Goal: Information Seeking & Learning: Understand process/instructions

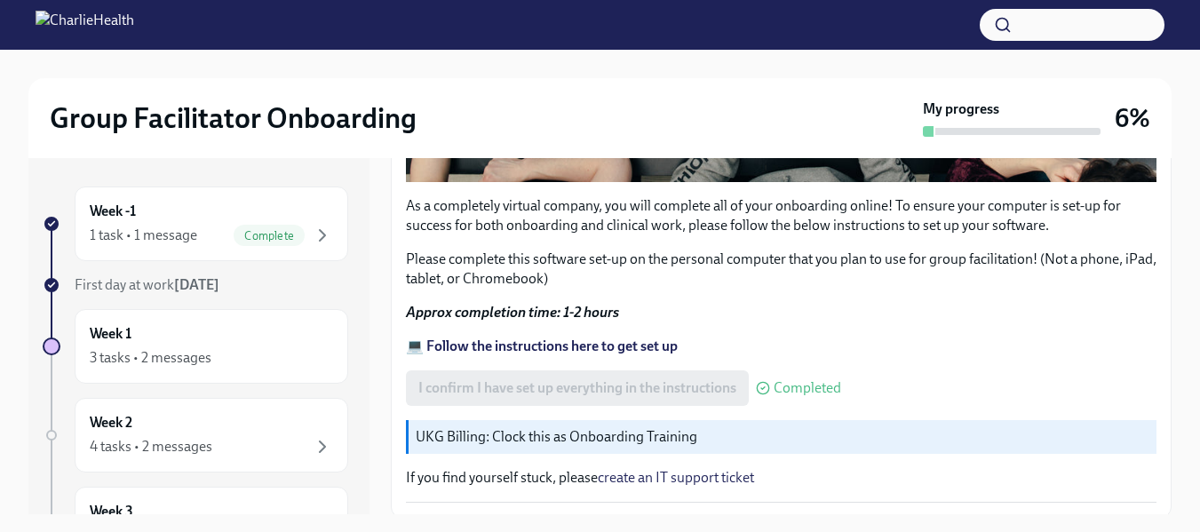
scroll to position [669, 0]
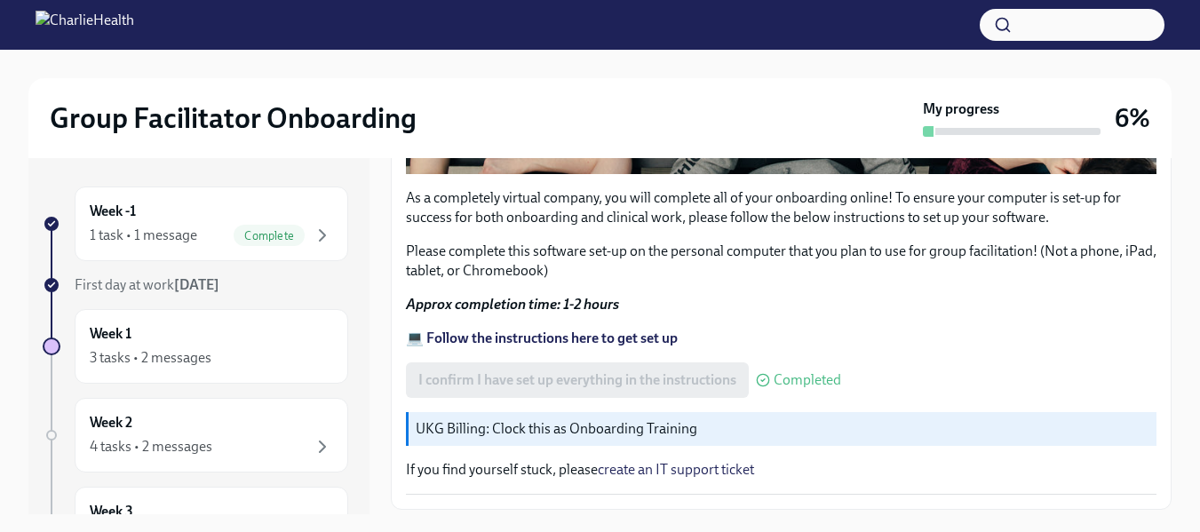
click at [653, 419] on p "UKG Billing: Clock this as Onboarding Training" at bounding box center [783, 429] width 734 height 20
click at [412, 420] on div "UKG Billing: Clock this as Onboarding Training" at bounding box center [781, 429] width 751 height 34
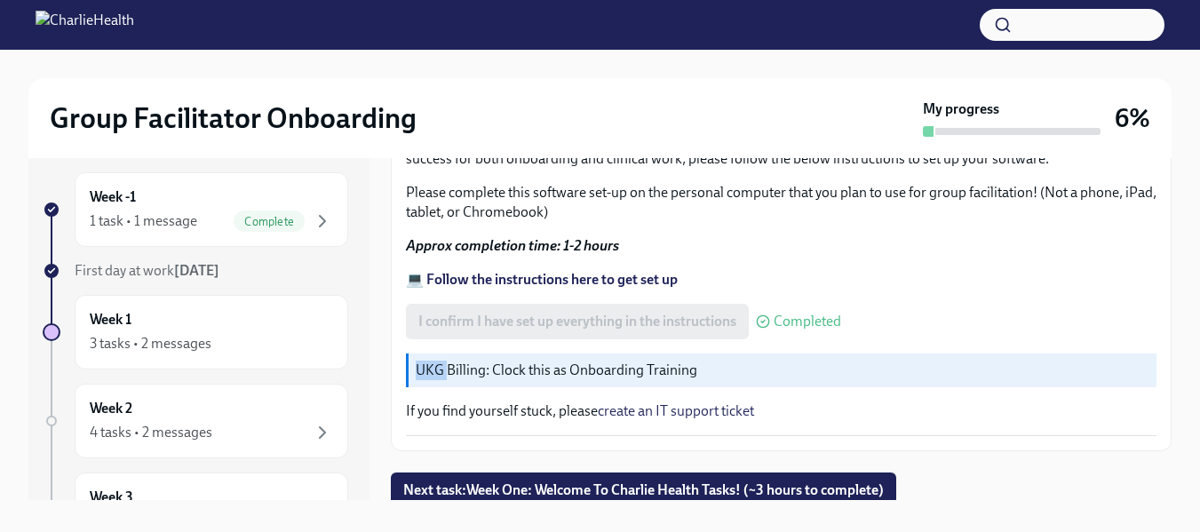
scroll to position [32, 0]
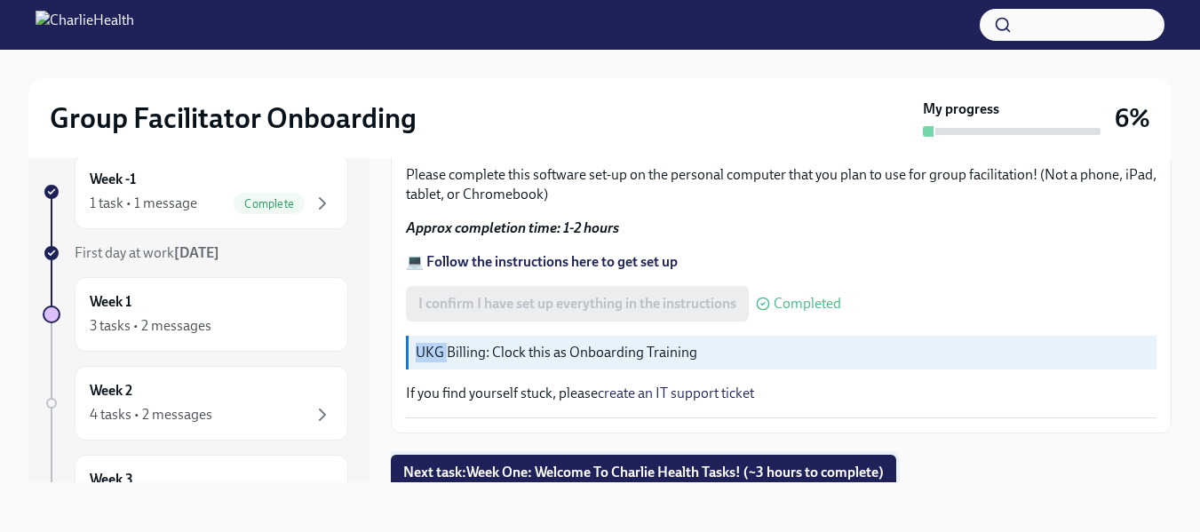
click at [505, 472] on span "Next task : Week One: Welcome To Charlie Health Tasks! (~3 hours to complete)" at bounding box center [643, 473] width 481 height 18
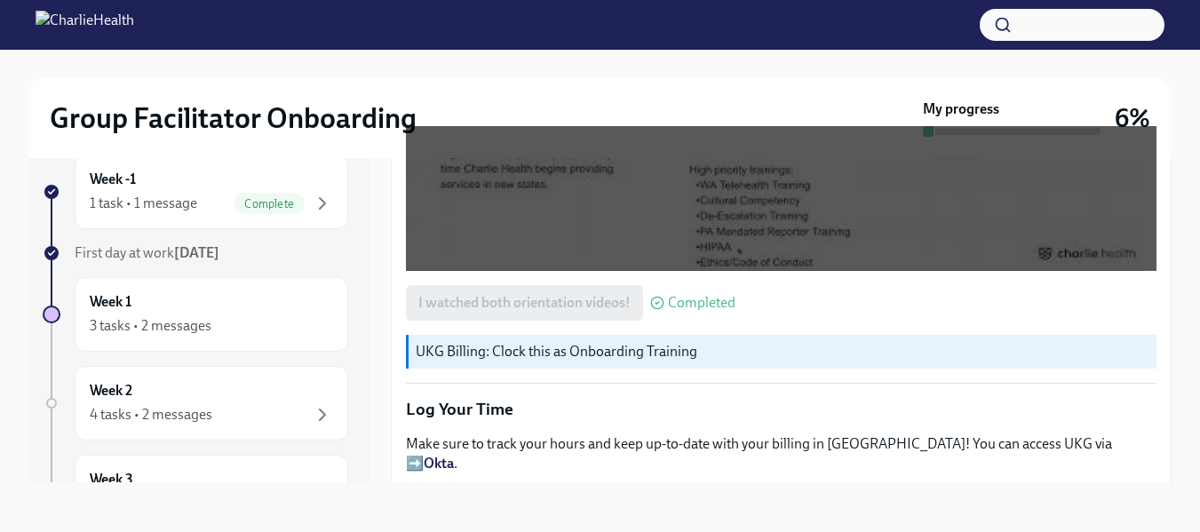
scroll to position [1678, 0]
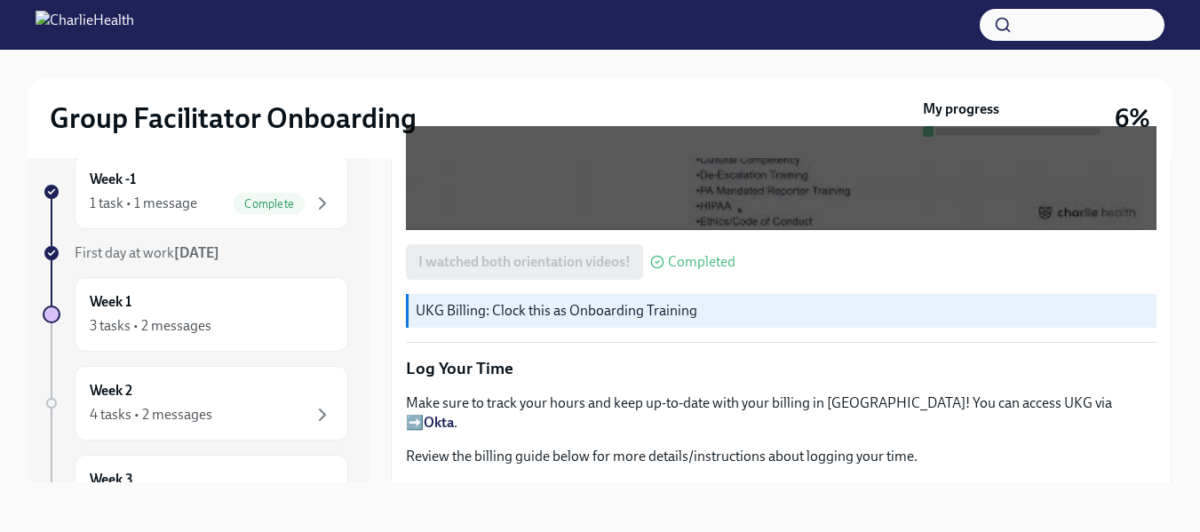
click at [553, 301] on p "UKG Billing: Clock this as Onboarding Training" at bounding box center [783, 311] width 734 height 20
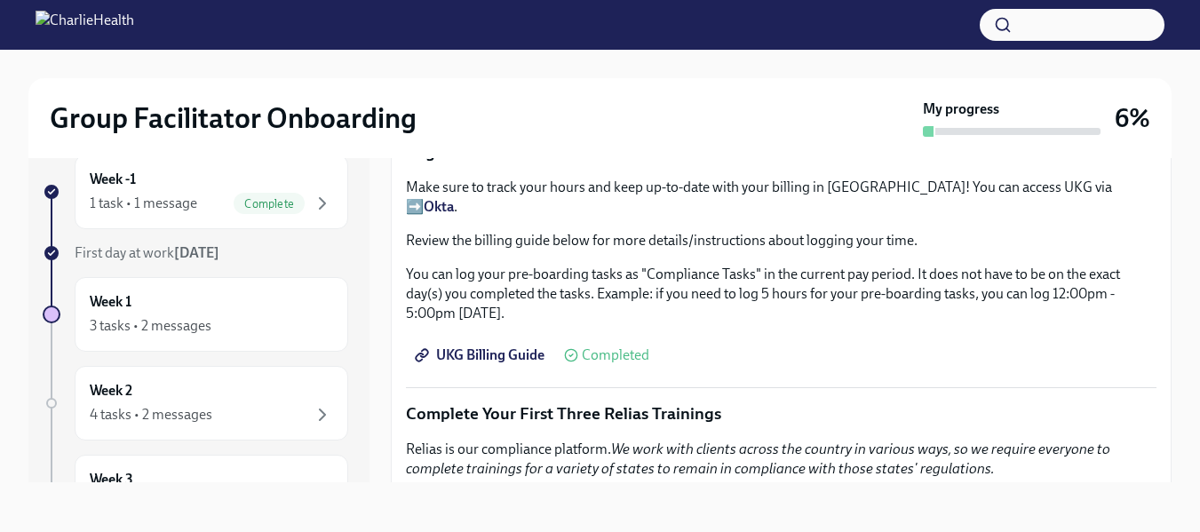
scroll to position [1982, 0]
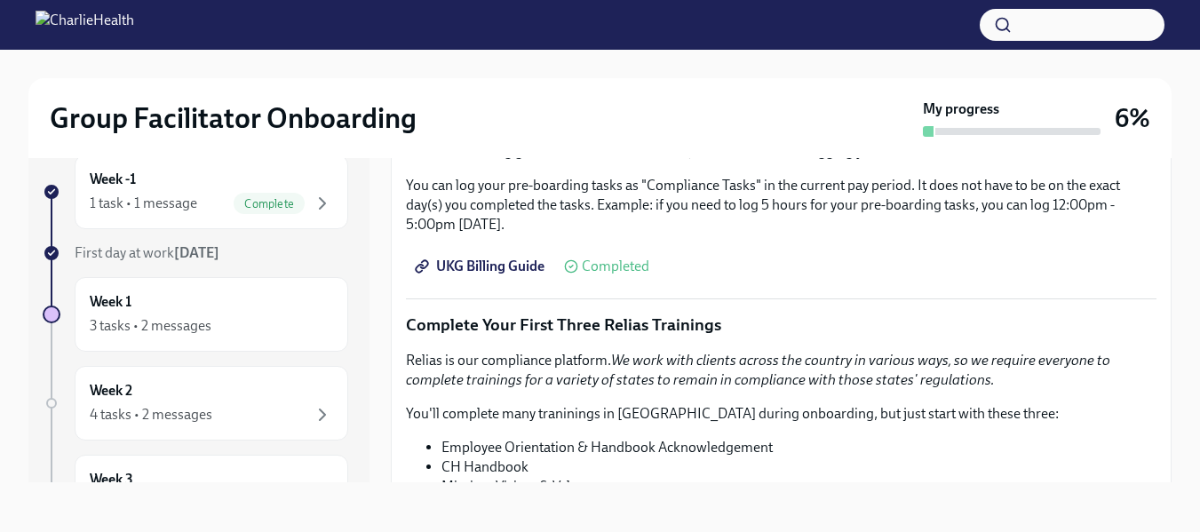
click at [466, 258] on span "UKG Billing Guide" at bounding box center [482, 267] width 126 height 18
click at [172, 323] on div "3 tasks • 2 messages" at bounding box center [151, 326] width 122 height 20
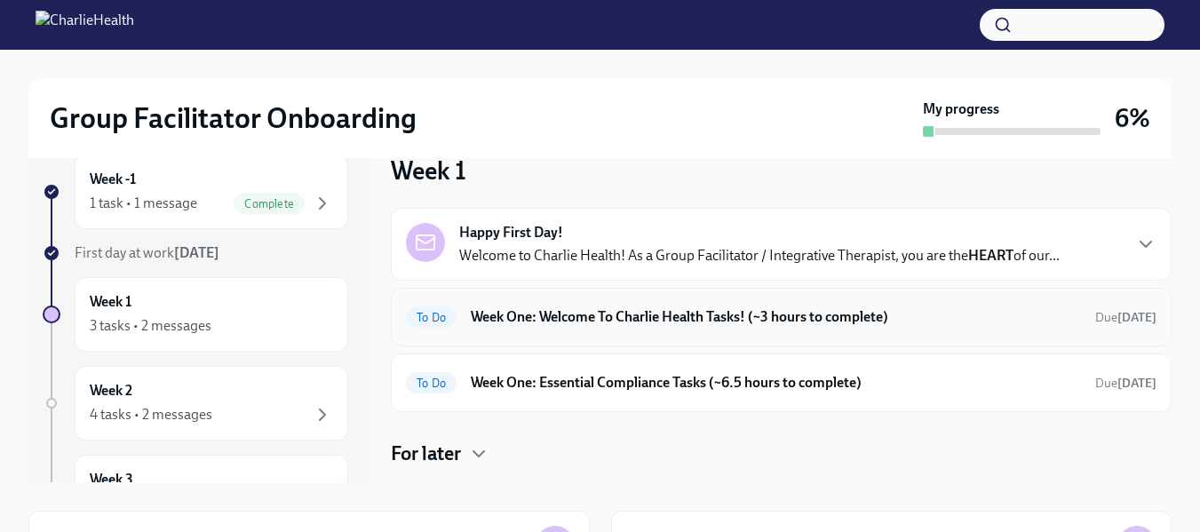
click at [632, 312] on h6 "Week One: Welcome To Charlie Health Tasks! (~3 hours to complete)" at bounding box center [776, 317] width 610 height 20
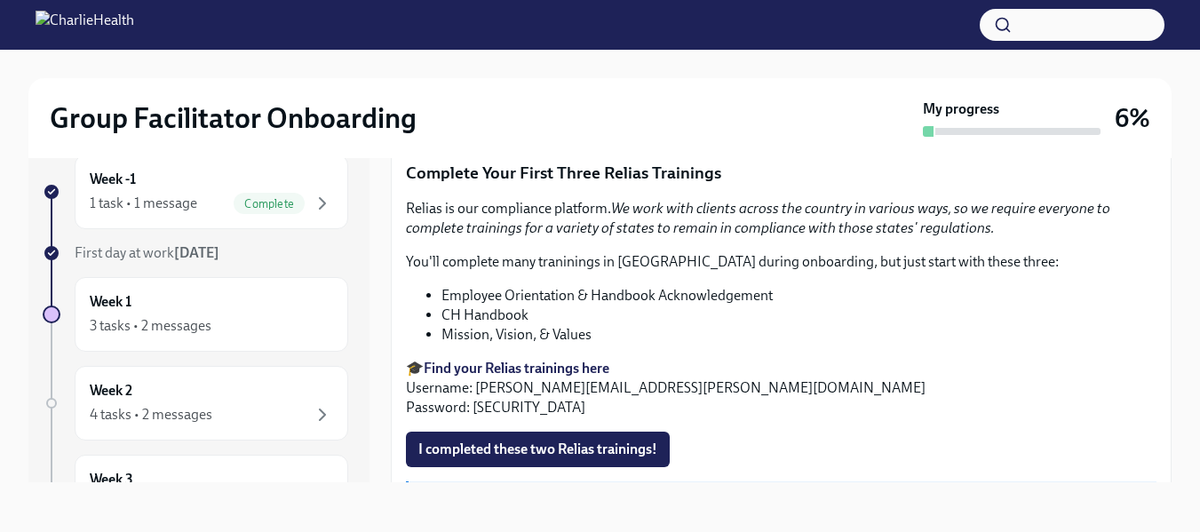
scroll to position [2142, 0]
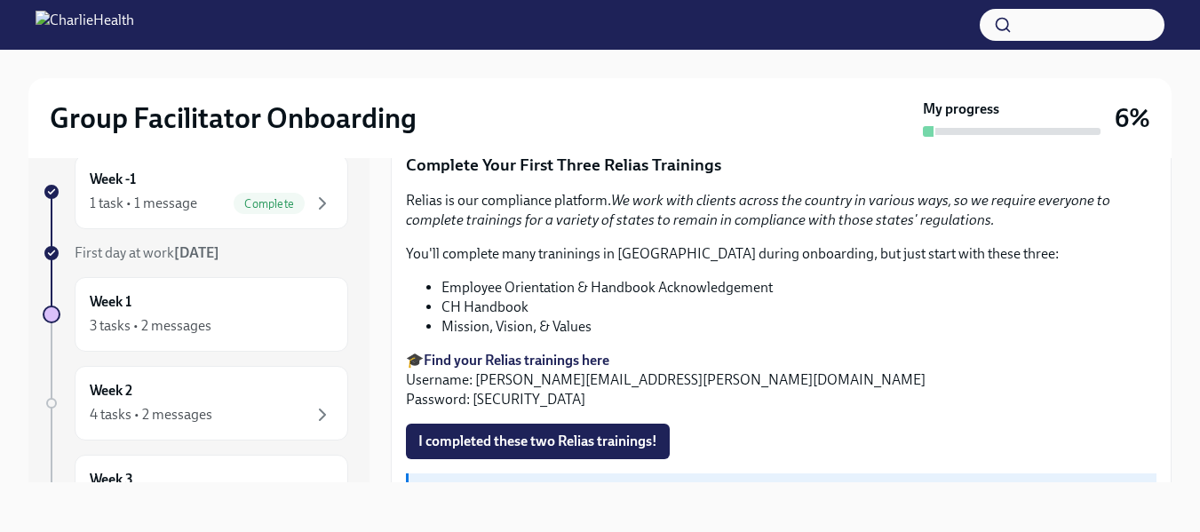
click at [504, 352] on strong "Find your Relias trainings here" at bounding box center [517, 360] width 186 height 17
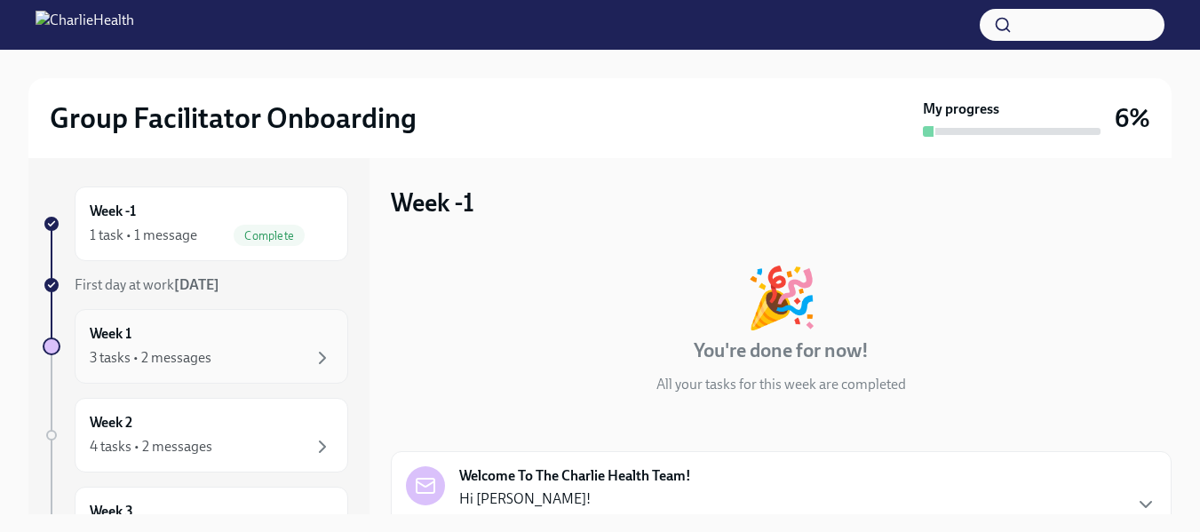
click at [175, 365] on div "3 tasks • 2 messages" at bounding box center [151, 358] width 122 height 20
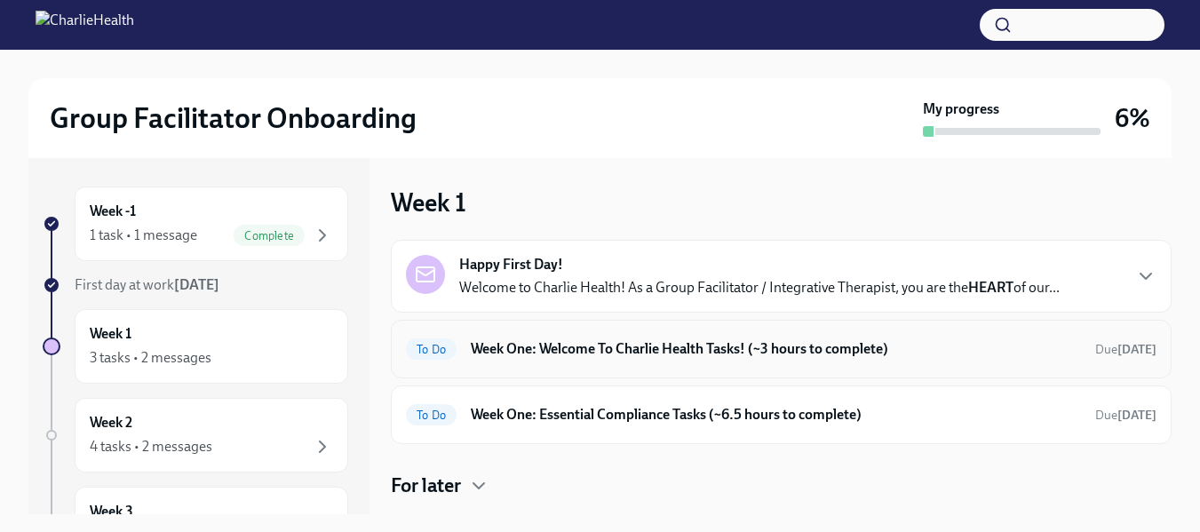
click at [735, 339] on div "To Do Week One: Welcome To Charlie Health Tasks! (~3 hours to complete) Due [DA…" at bounding box center [781, 349] width 751 height 28
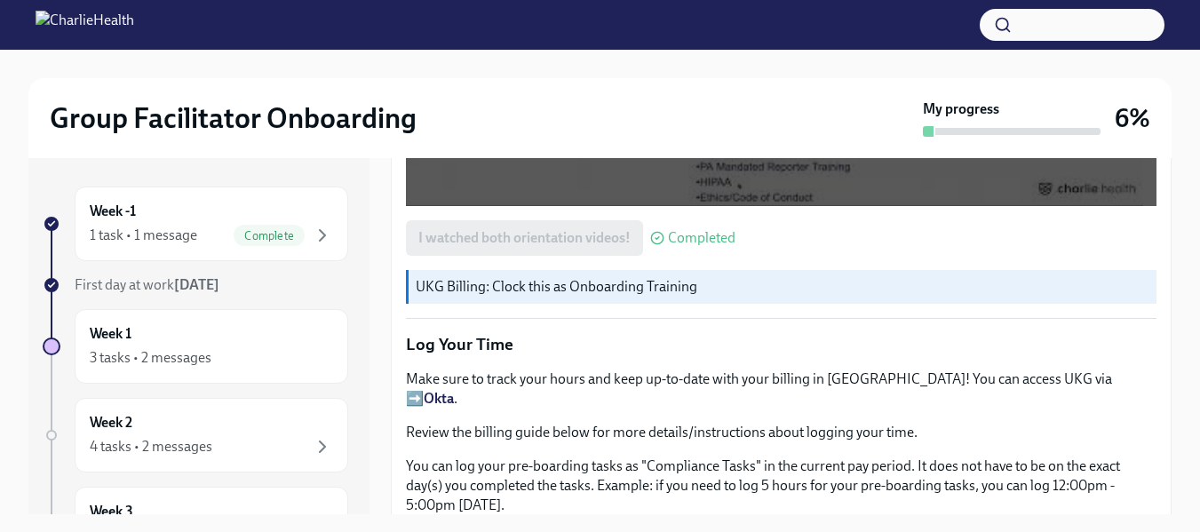
scroll to position [1766, 0]
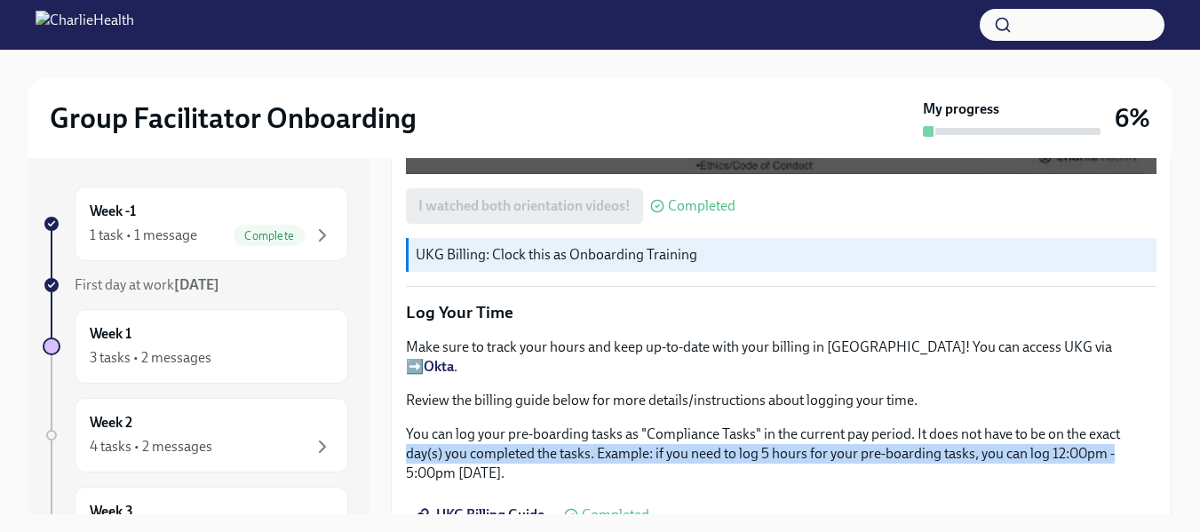
drag, startPoint x: 1172, startPoint y: 400, endPoint x: 1170, endPoint y: 427, distance: 26.7
click at [1170, 427] on div "Group Facilitator Onboarding My progress 6% Week -1 1 task • 1 message Complete…" at bounding box center [600, 307] width 1200 height 514
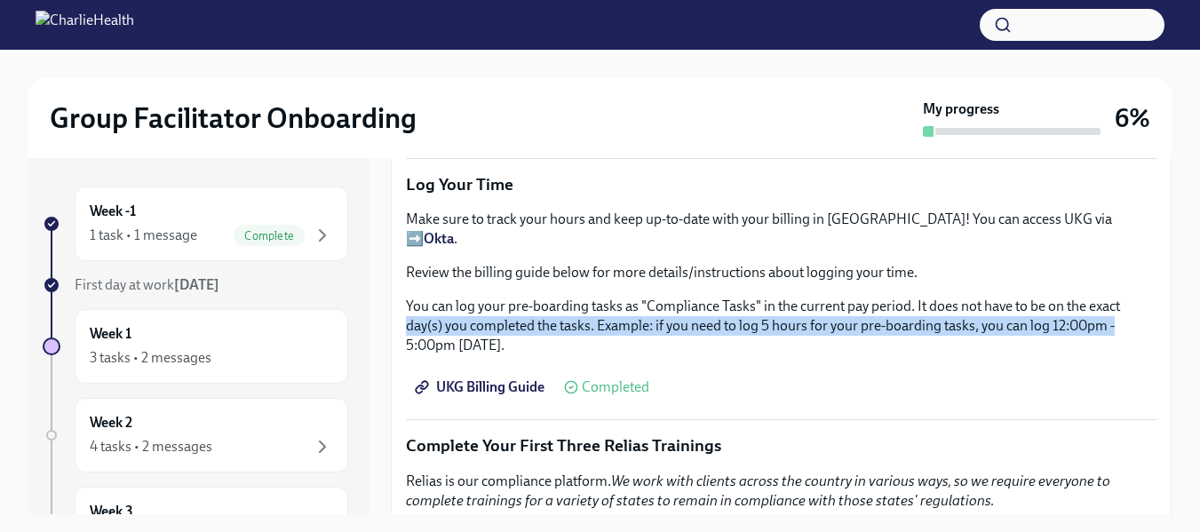
scroll to position [1902, 0]
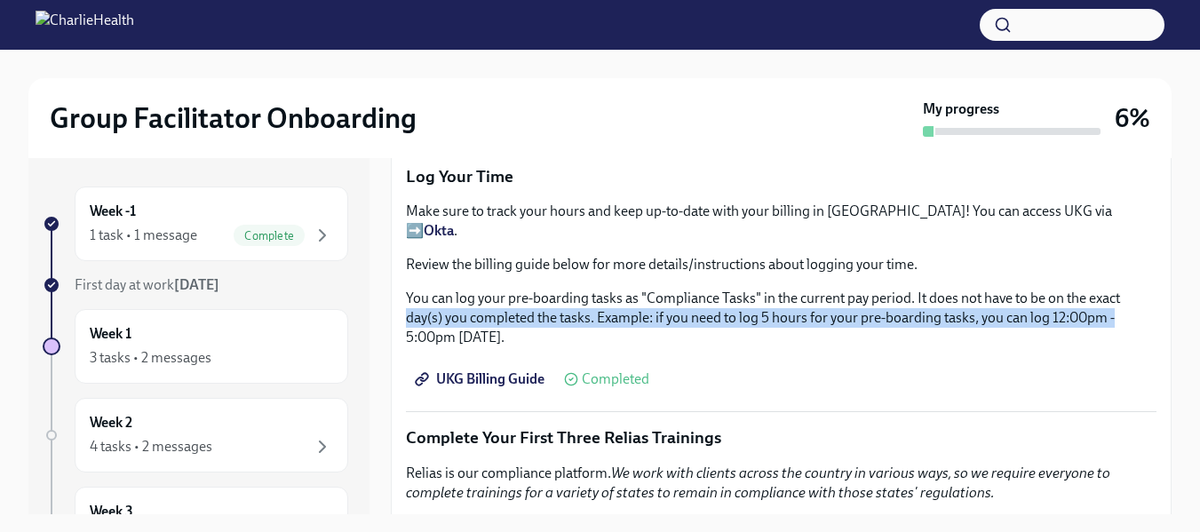
click at [483, 371] on span "UKG Billing Guide" at bounding box center [482, 380] width 126 height 18
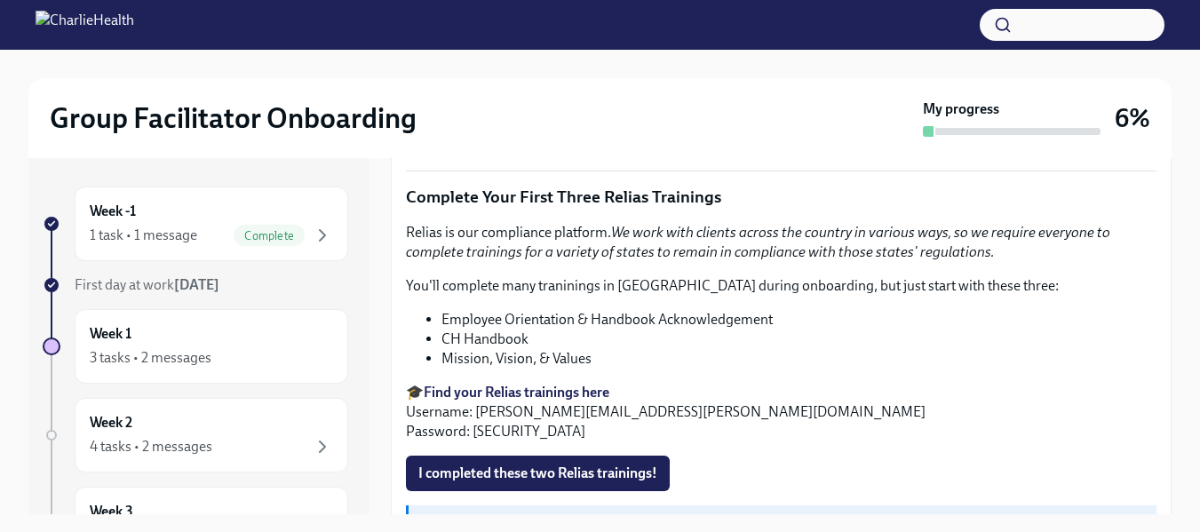
scroll to position [2118, 0]
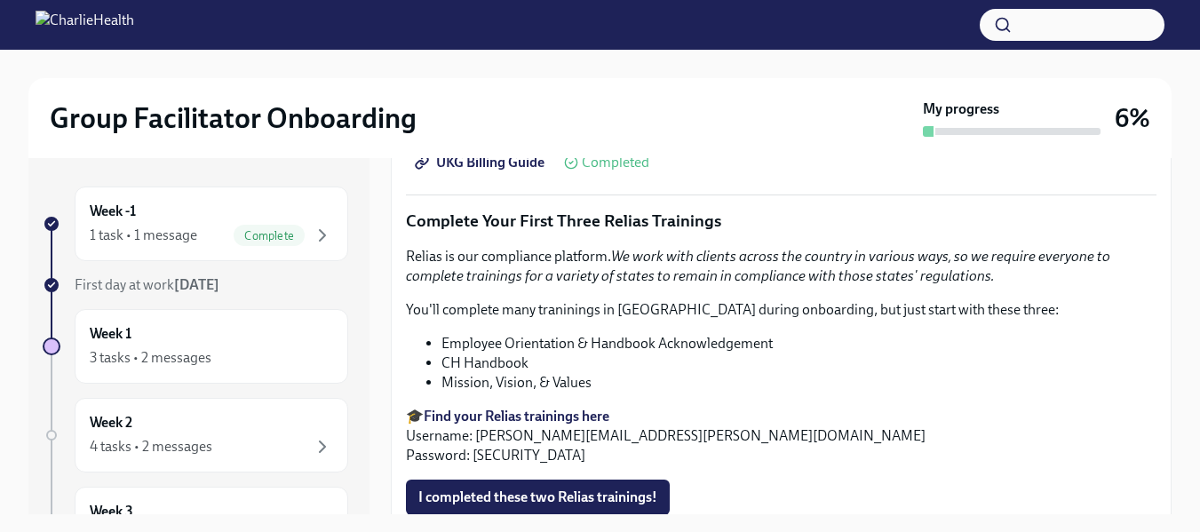
click at [541, 408] on strong "Find your Relias trainings here" at bounding box center [517, 416] width 186 height 17
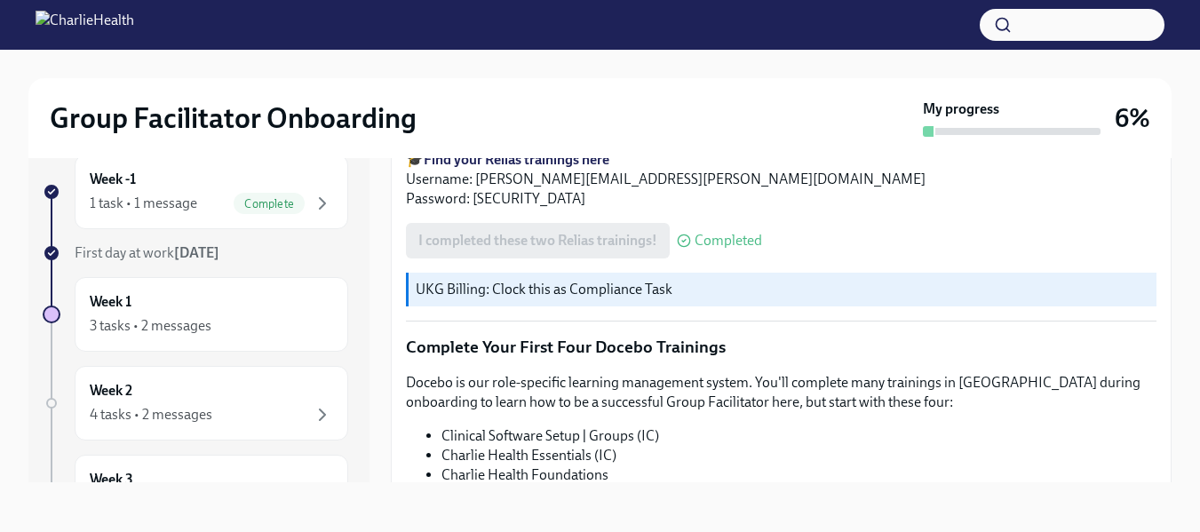
scroll to position [2335, 0]
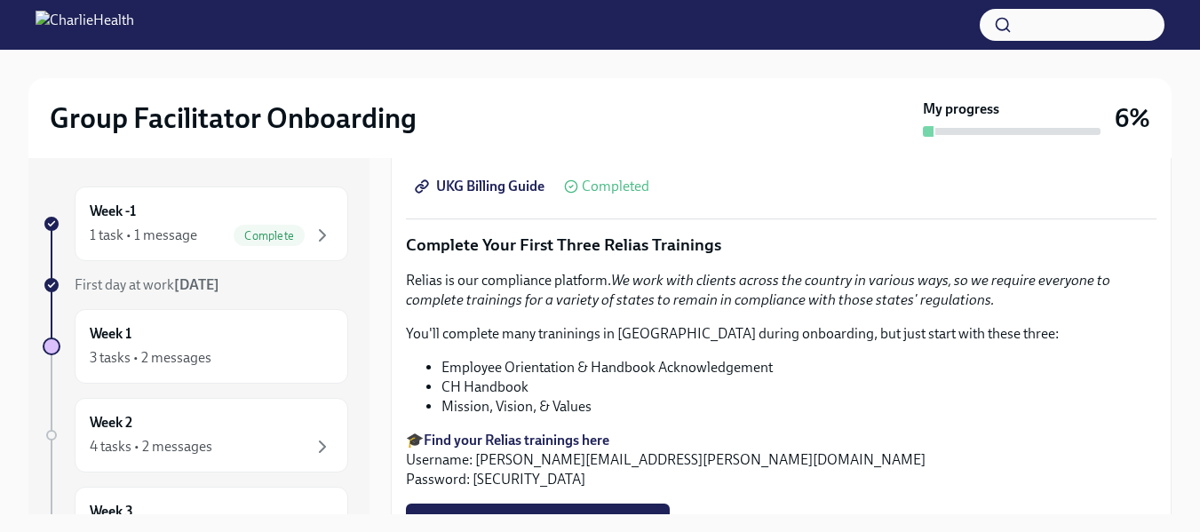
scroll to position [2102, 0]
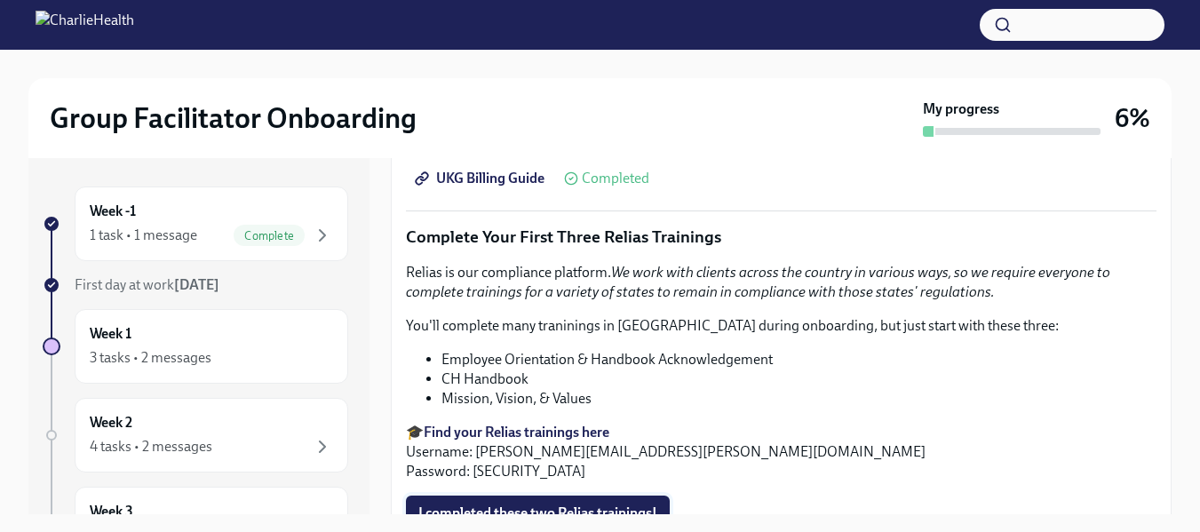
click at [527, 496] on button "I completed these two Relias trainings!" at bounding box center [538, 514] width 264 height 36
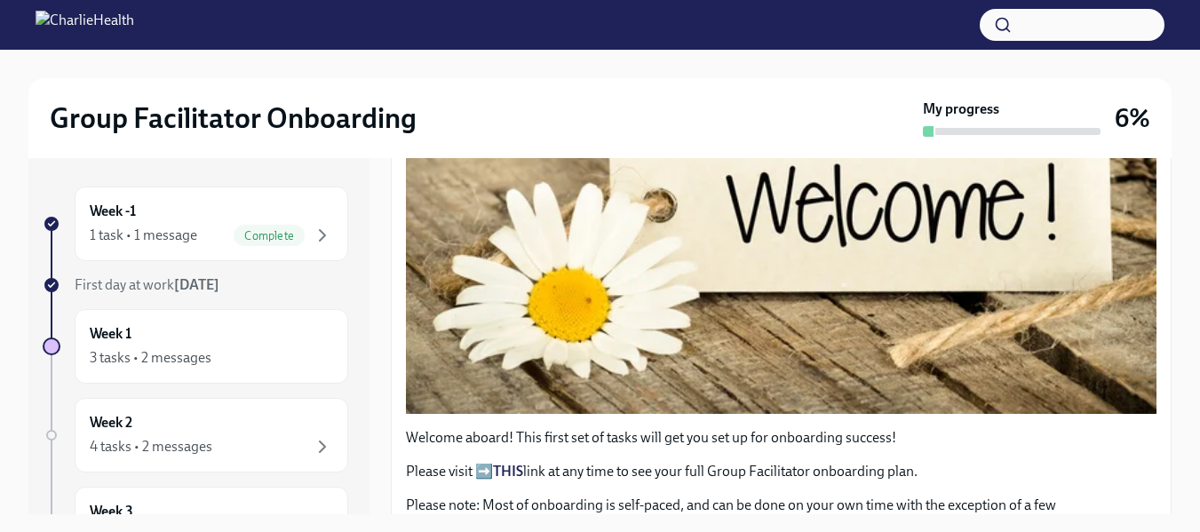
scroll to position [0, 0]
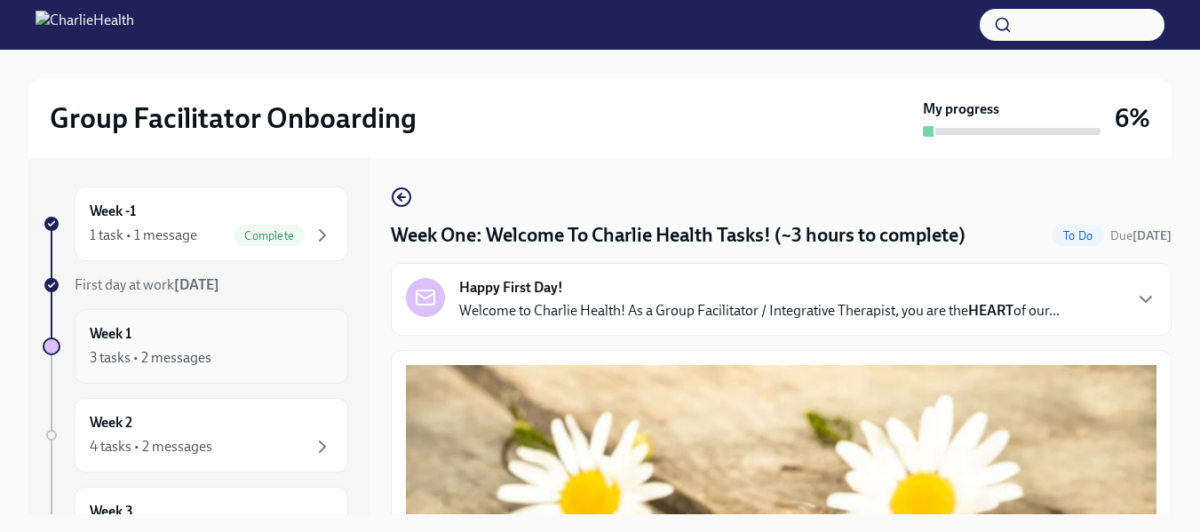
click at [162, 355] on div "3 tasks • 2 messages" at bounding box center [151, 358] width 122 height 20
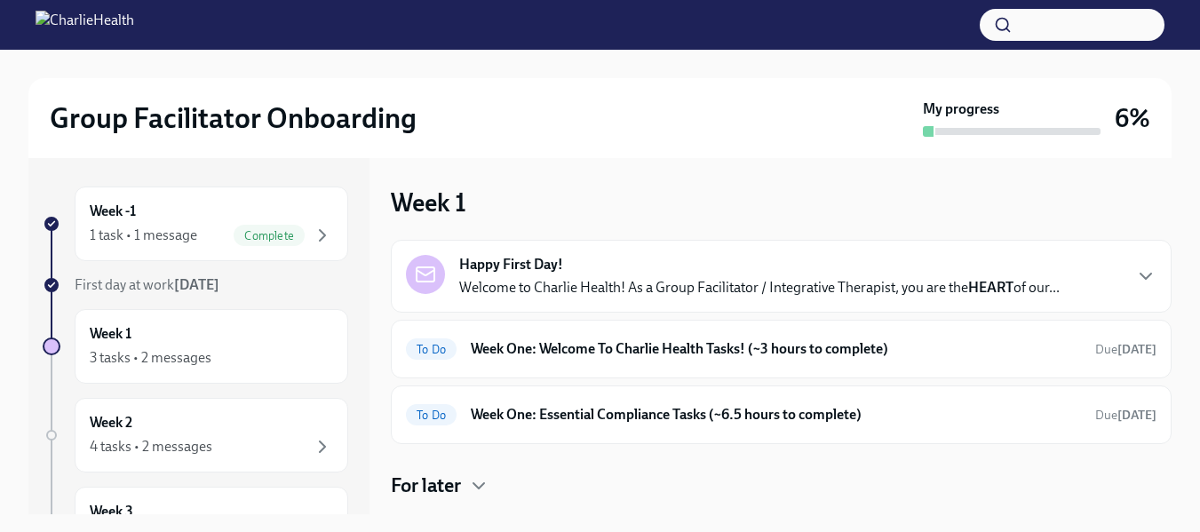
click at [913, 288] on p "Welcome to Charlie Health! As a Group Facilitator / Integrative Therapist, you …" at bounding box center [759, 288] width 601 height 20
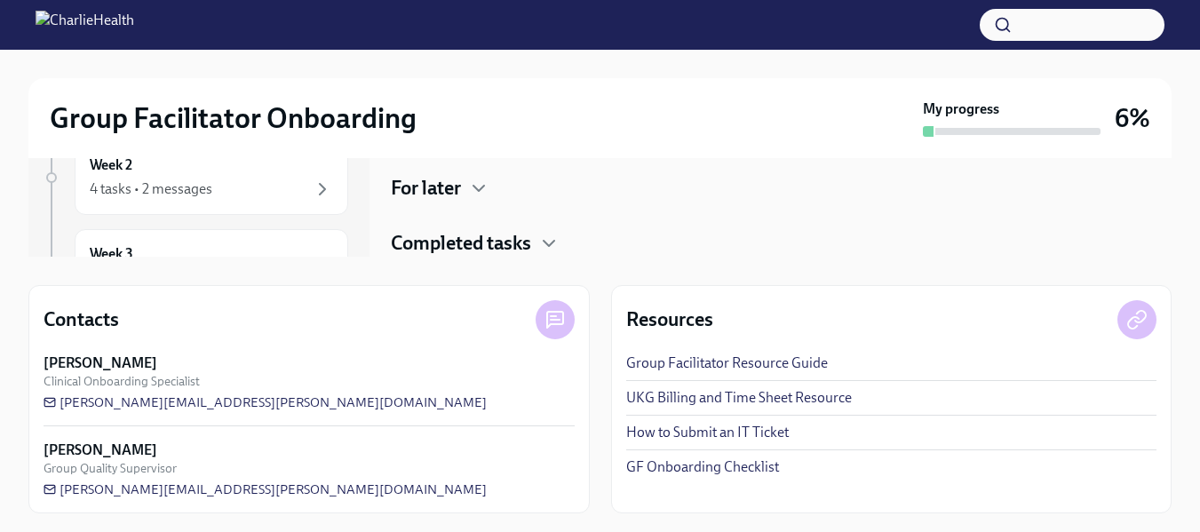
scroll to position [260, 0]
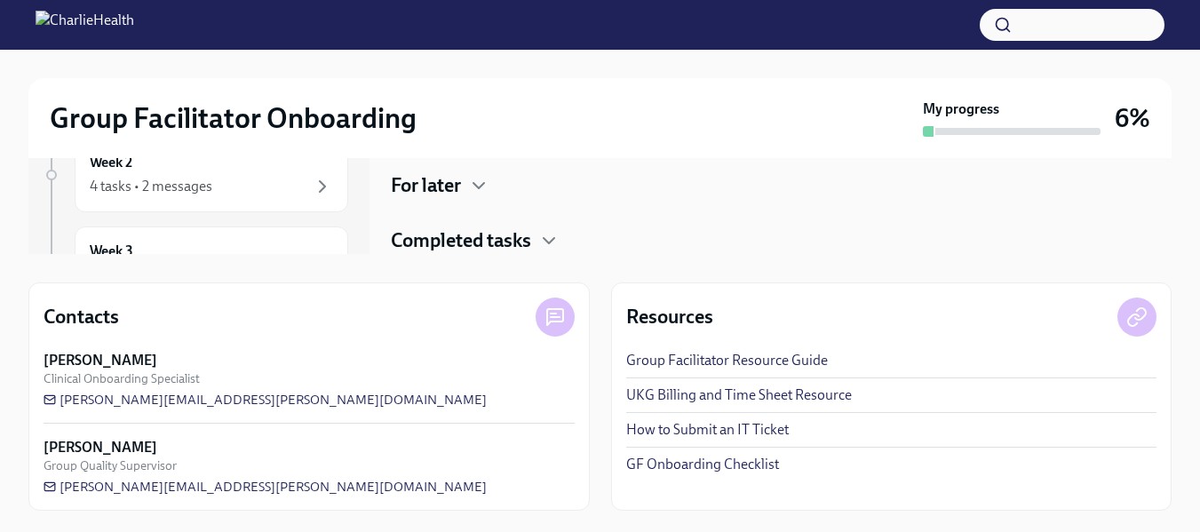
click at [658, 396] on link "UKG Billing and Time Sheet Resource" at bounding box center [739, 396] width 226 height 20
